Goal: Task Accomplishment & Management: Use online tool/utility

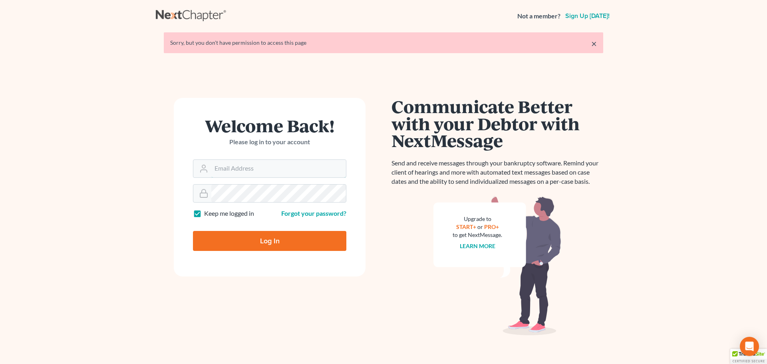
type input "[EMAIL_ADDRESS][DOMAIN_NAME]"
click at [262, 241] on input "Log In" at bounding box center [269, 241] width 153 height 20
type input "Thinking..."
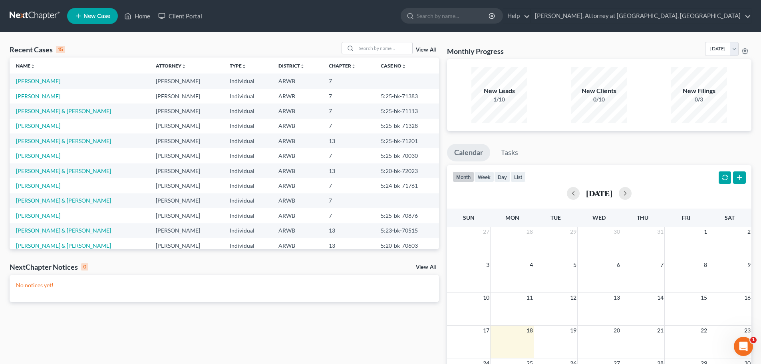
click at [37, 96] on link "[PERSON_NAME]" at bounding box center [38, 96] width 44 height 7
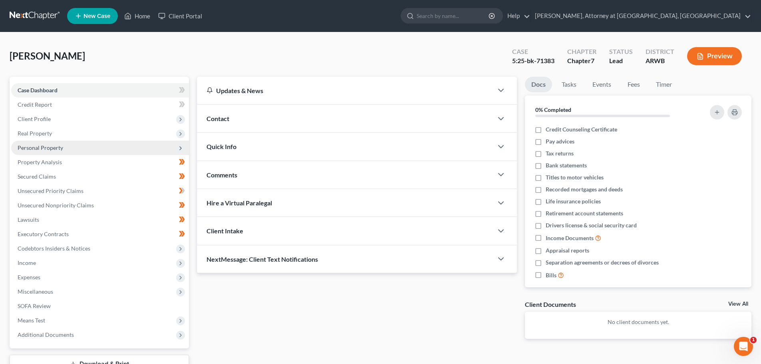
click at [42, 148] on span "Personal Property" at bounding box center [41, 147] width 46 height 7
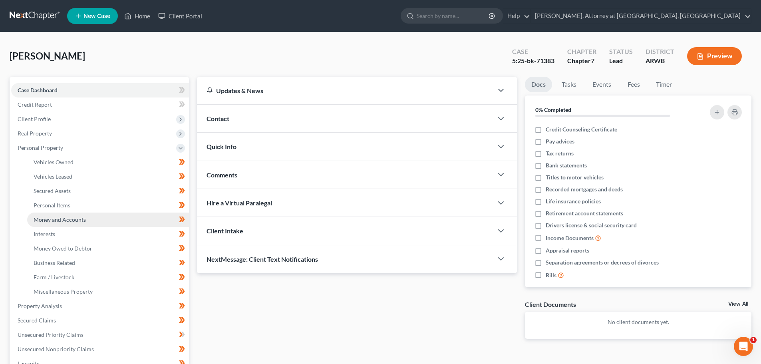
click at [66, 218] on span "Money and Accounts" at bounding box center [60, 219] width 52 height 7
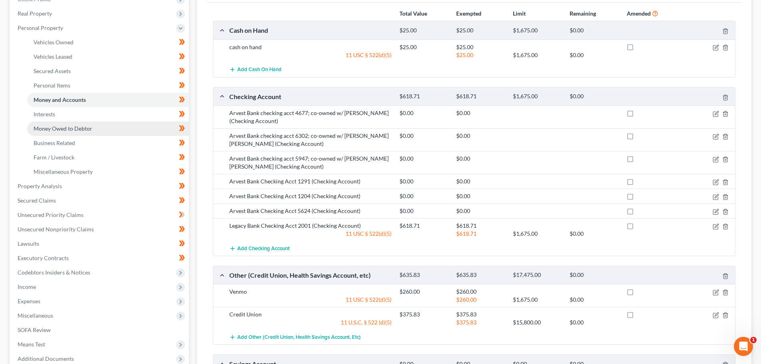
scroll to position [40, 0]
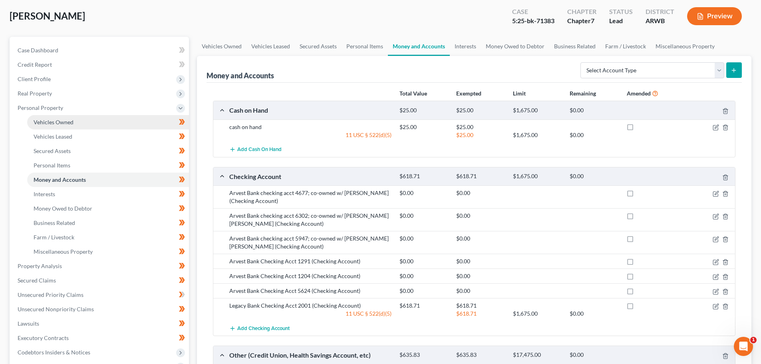
click at [68, 123] on span "Vehicles Owned" at bounding box center [54, 122] width 40 height 7
